Goal: Information Seeking & Learning: Find specific page/section

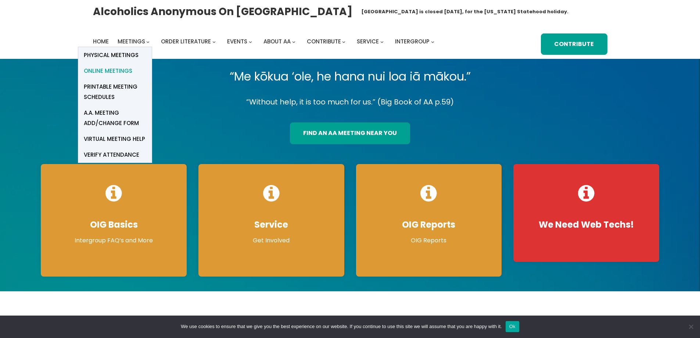
click at [126, 71] on span "Online Meetings" at bounding box center [108, 71] width 48 height 10
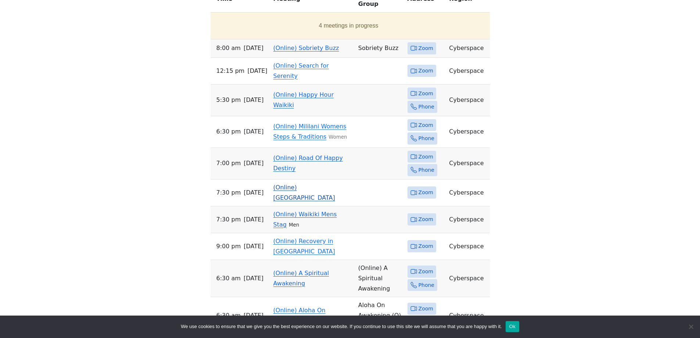
scroll to position [294, 0]
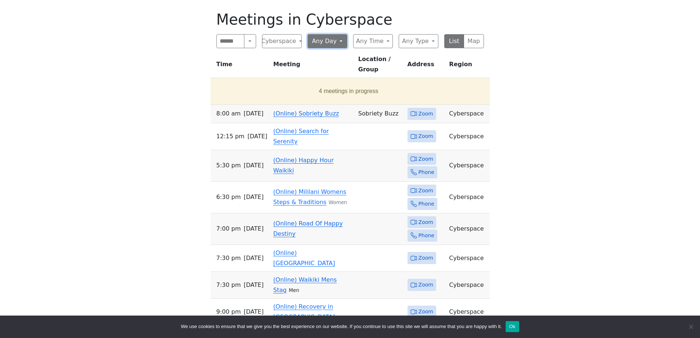
click at [321, 40] on button "Any Day" at bounding box center [327, 41] width 40 height 14
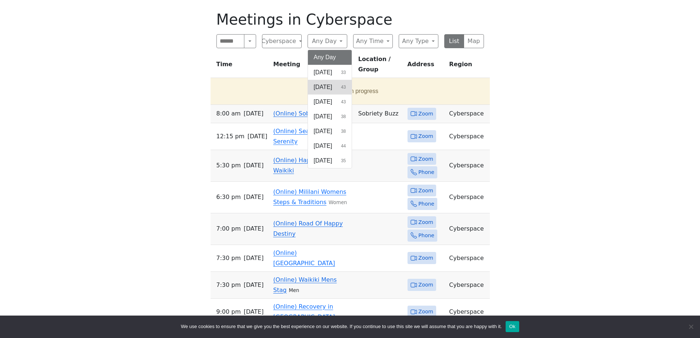
click at [331, 89] on span "[DATE]" at bounding box center [323, 87] width 18 height 9
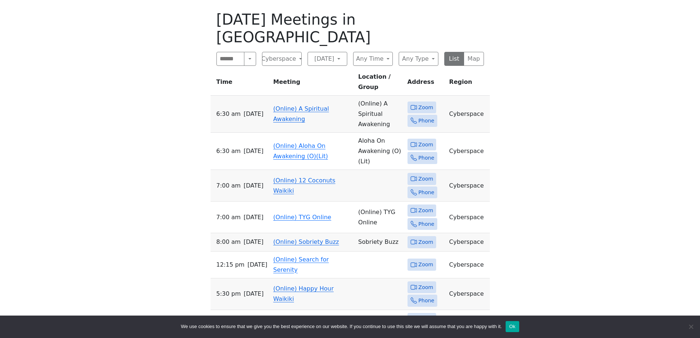
click at [426, 174] on span "Zoom" at bounding box center [425, 178] width 15 height 9
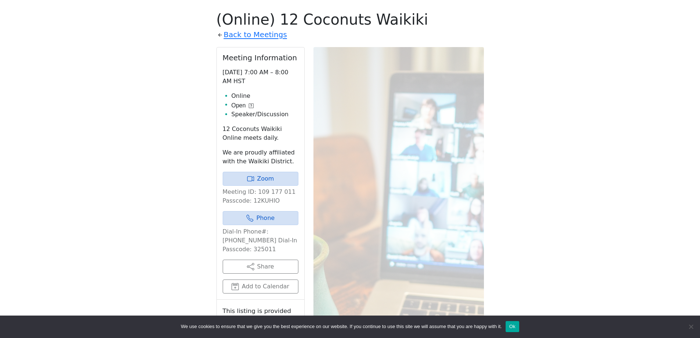
scroll to position [299, 0]
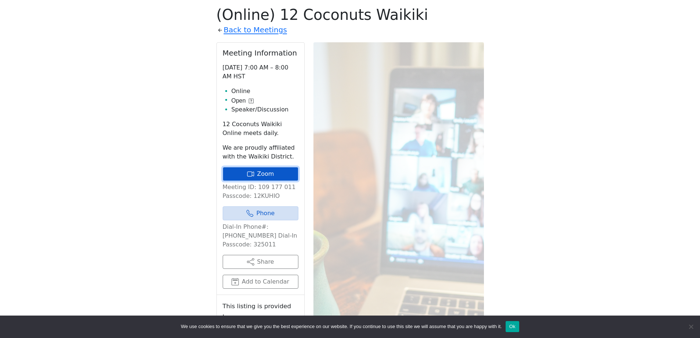
click at [246, 170] on link "Zoom" at bounding box center [261, 174] width 76 height 14
click at [262, 173] on link "Zoom" at bounding box center [261, 174] width 76 height 14
